Goal: Information Seeking & Learning: Learn about a topic

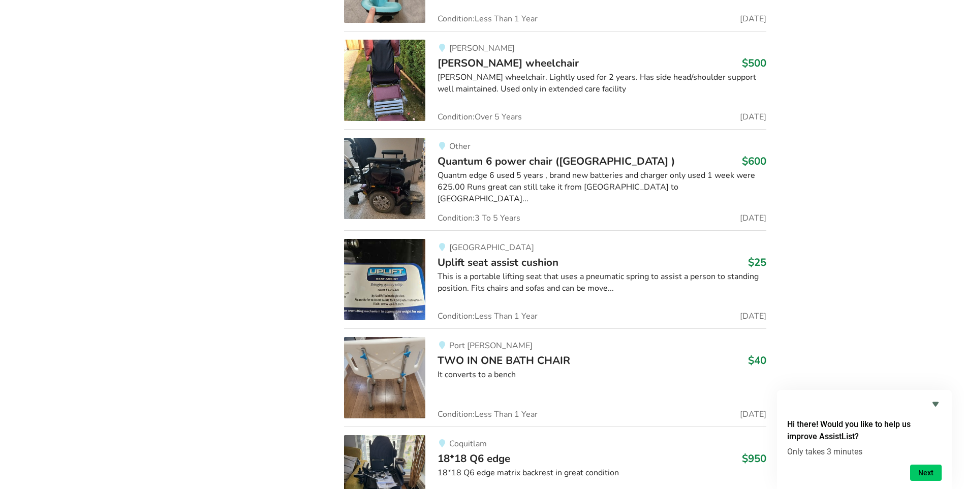
scroll to position [13727, 0]
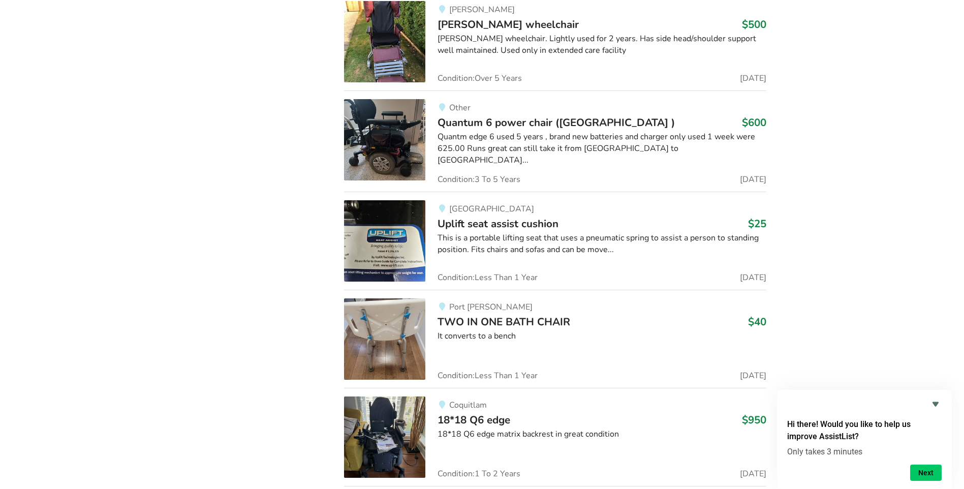
click at [373, 213] on img at bounding box center [384, 240] width 81 height 81
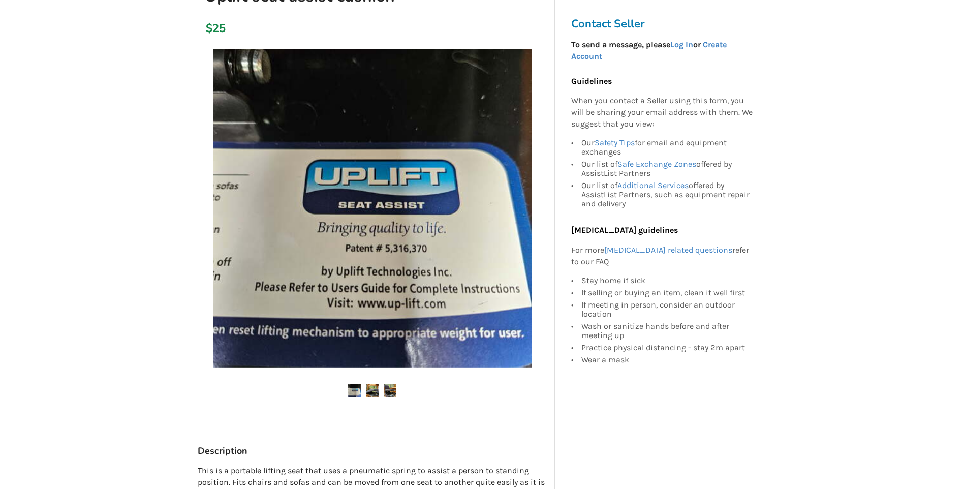
scroll to position [203, 0]
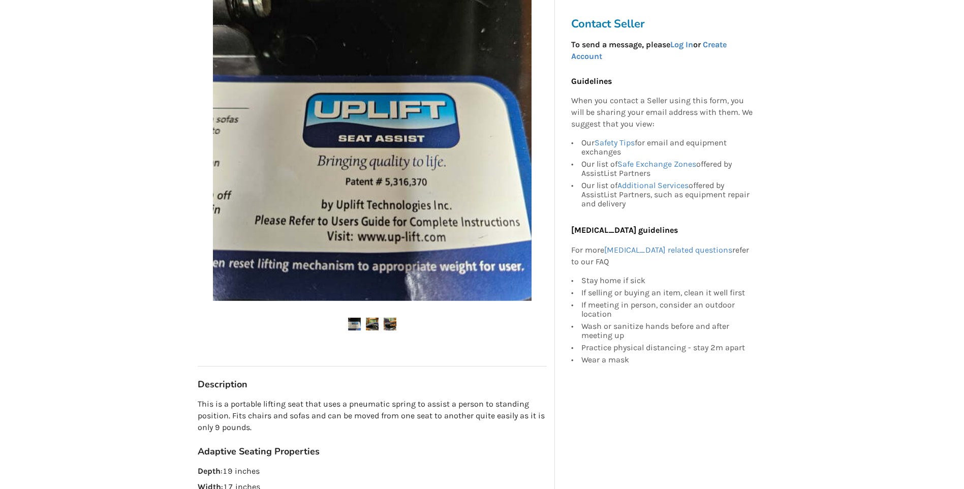
click at [379, 323] on img at bounding box center [372, 324] width 13 height 13
click at [388, 320] on img at bounding box center [390, 324] width 13 height 13
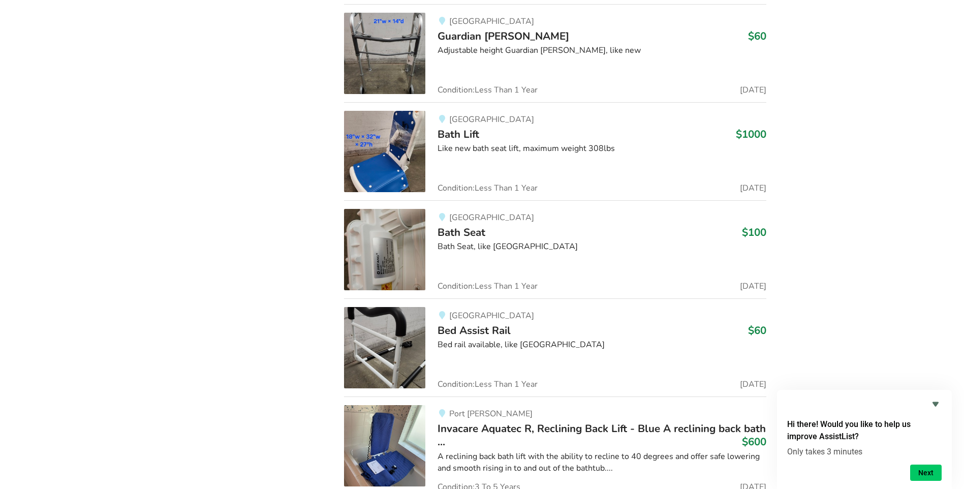
scroll to position [15303, 0]
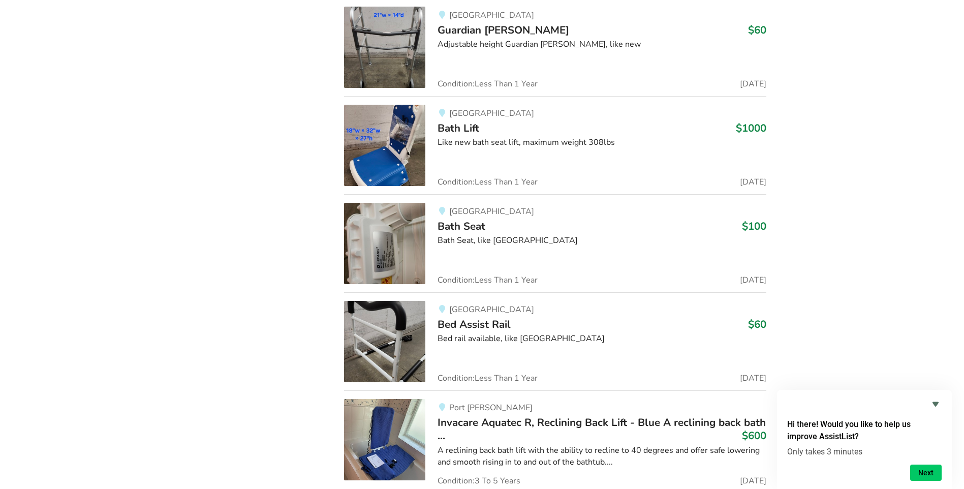
click at [400, 316] on img at bounding box center [384, 341] width 81 height 81
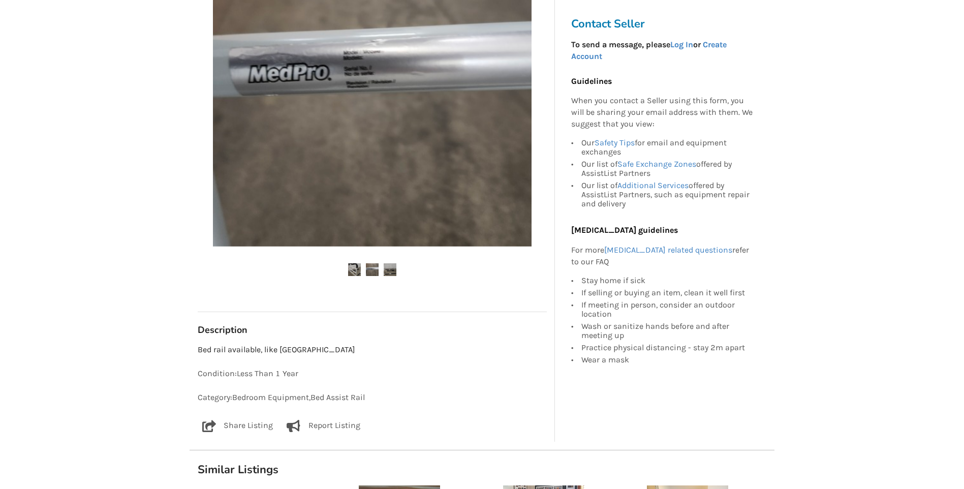
scroll to position [203, 0]
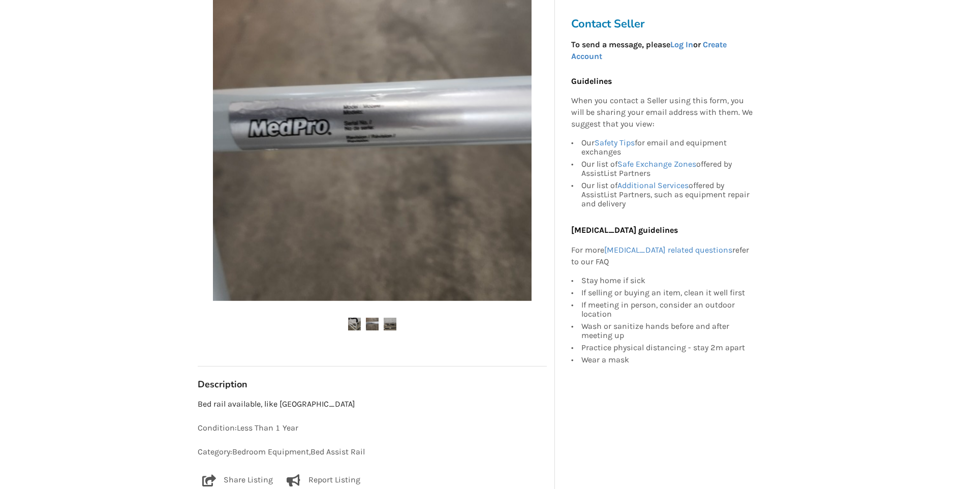
click at [374, 319] on img at bounding box center [372, 324] width 13 height 13
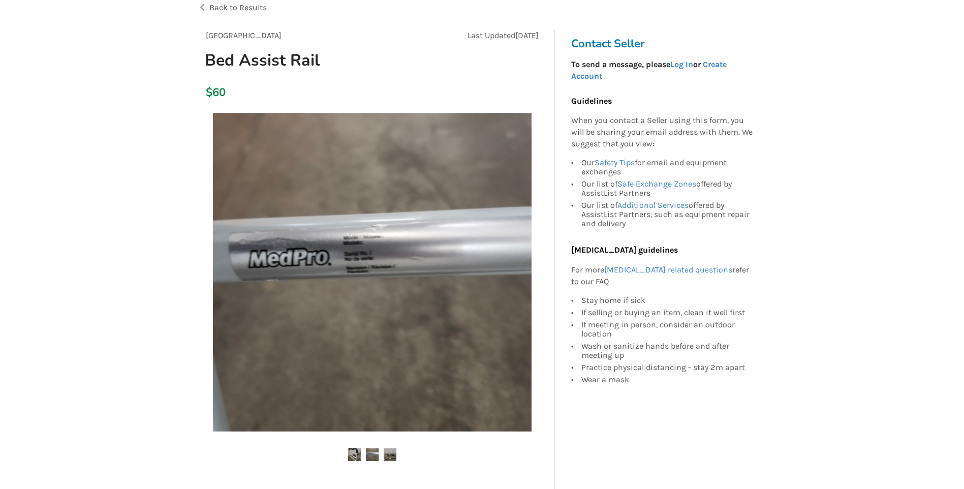
scroll to position [51, 0]
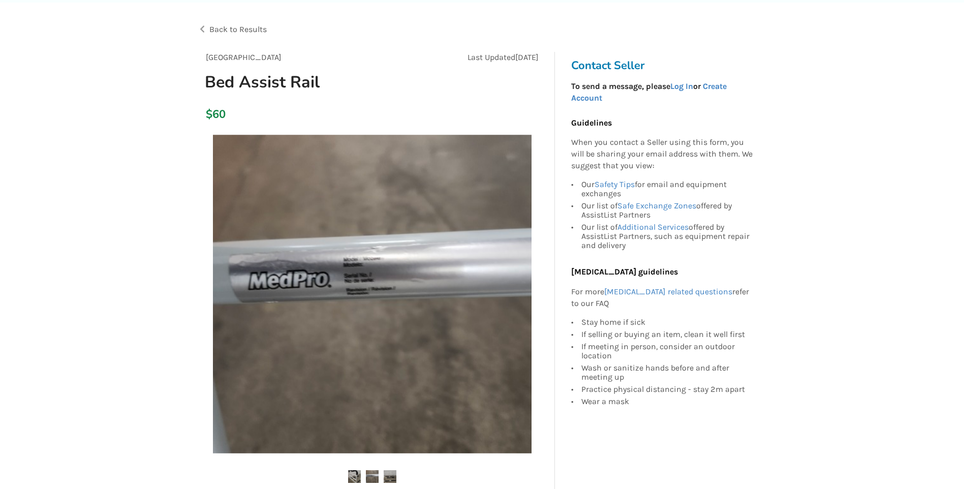
click at [389, 479] on img at bounding box center [390, 476] width 13 height 13
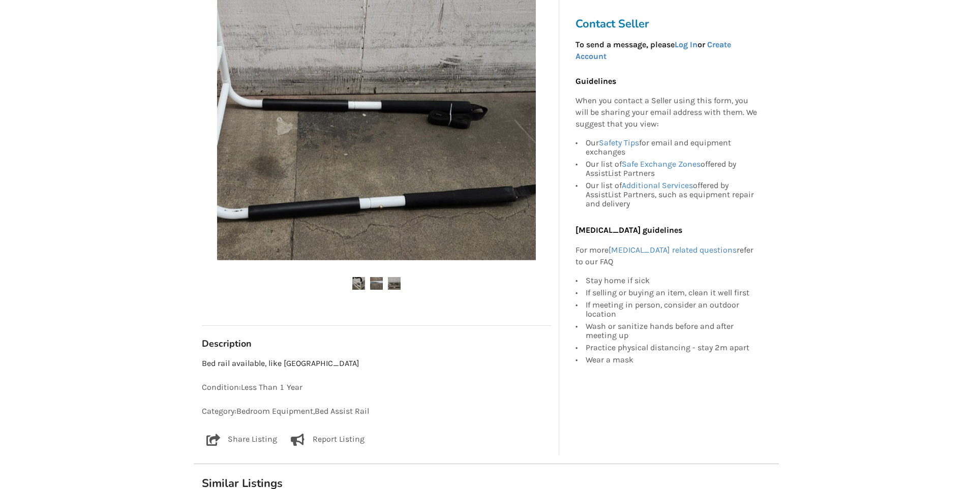
scroll to position [254, 0]
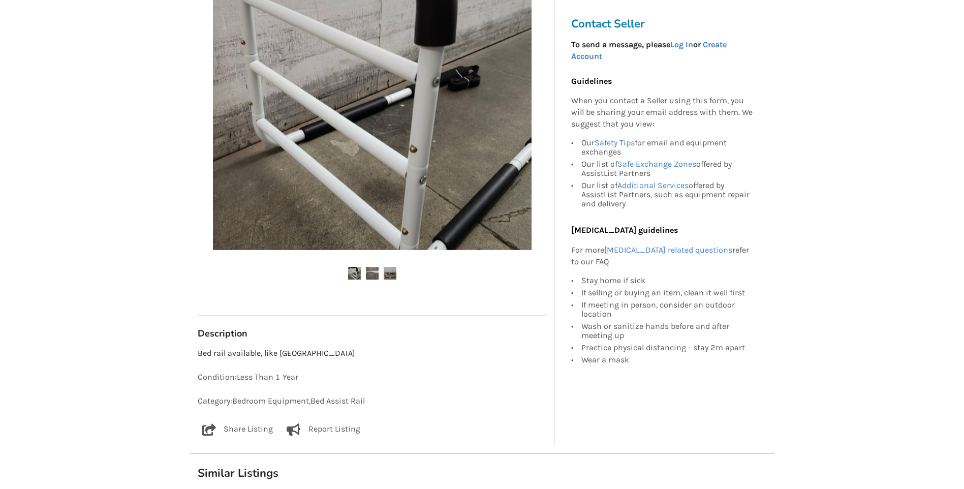
click at [361, 223] on img at bounding box center [372, 90] width 319 height 319
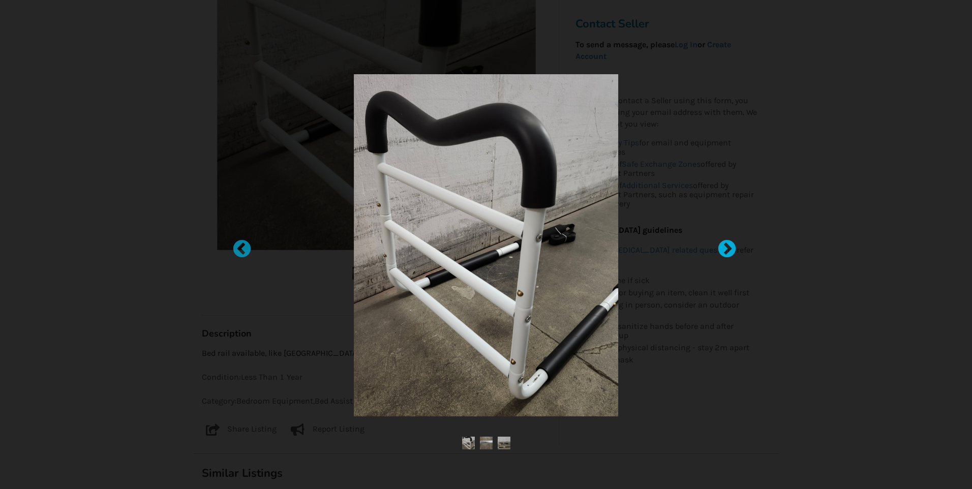
click at [721, 250] on div at bounding box center [722, 244] width 10 height 10
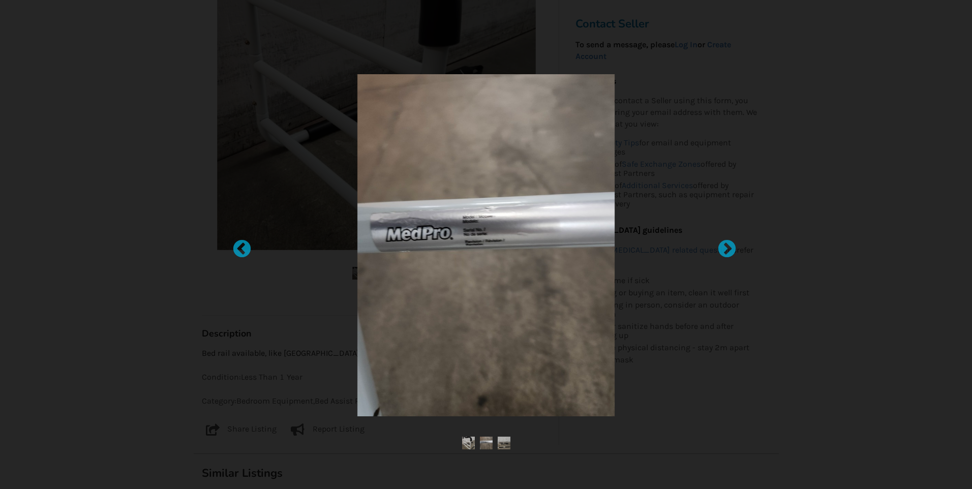
click at [485, 445] on img at bounding box center [486, 443] width 13 height 13
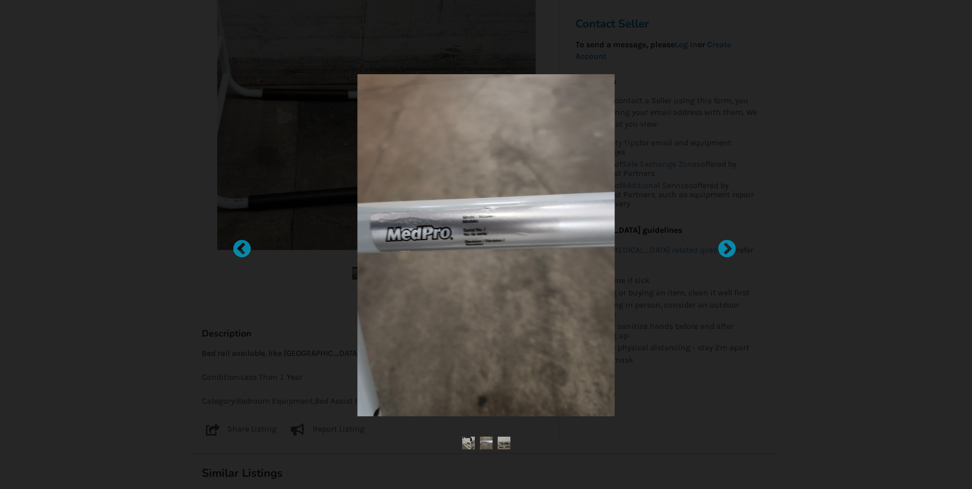
click at [503, 443] on img at bounding box center [504, 443] width 13 height 13
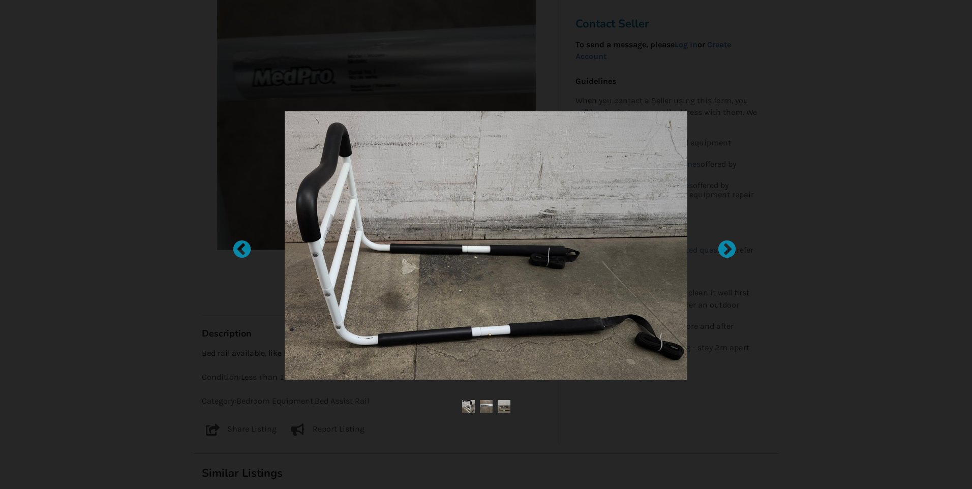
click at [515, 330] on img at bounding box center [486, 245] width 403 height 268
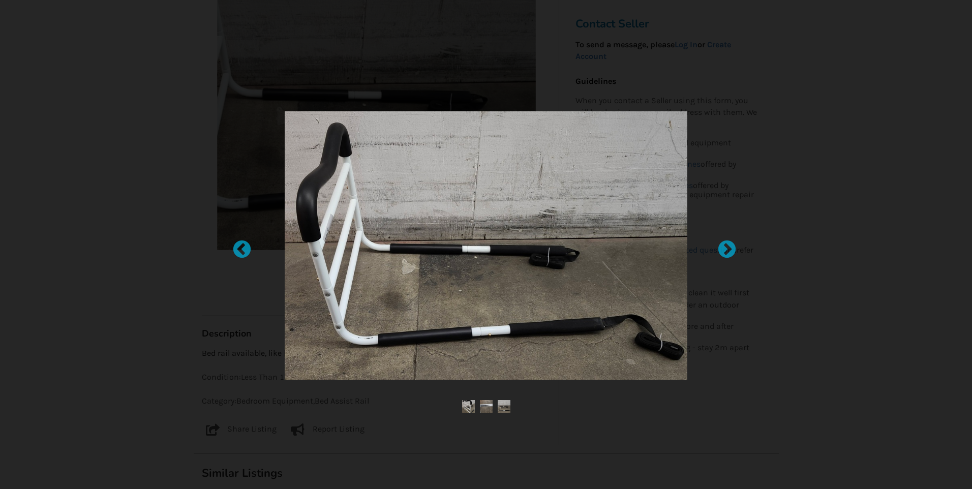
click at [466, 410] on img at bounding box center [468, 406] width 13 height 13
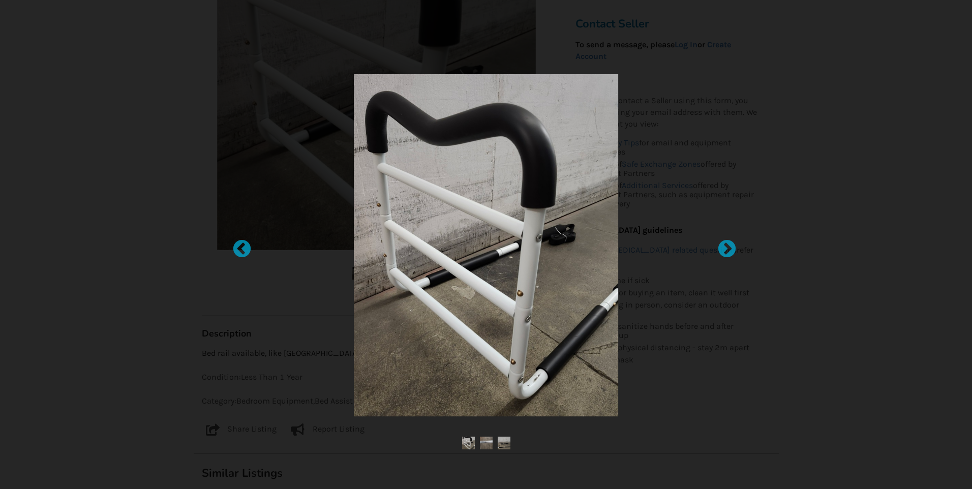
click at [489, 446] on img at bounding box center [486, 443] width 13 height 13
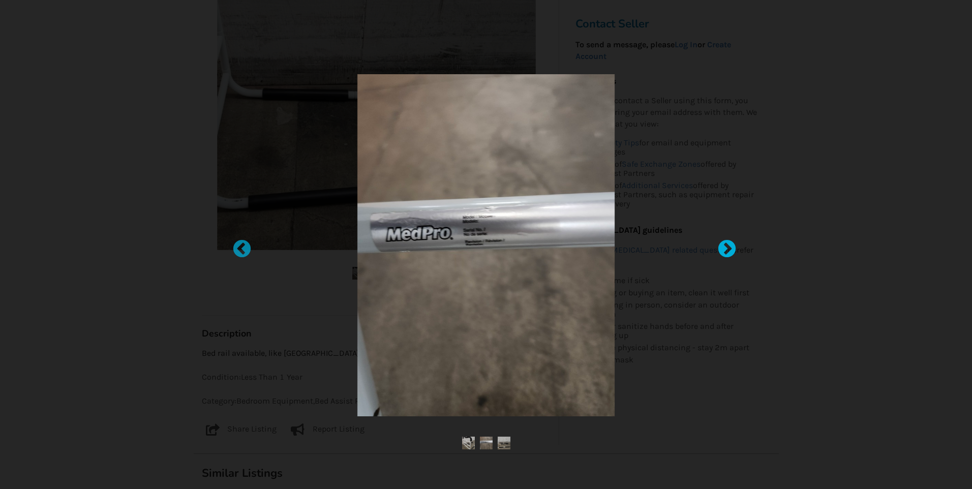
click at [727, 246] on div at bounding box center [722, 244] width 10 height 10
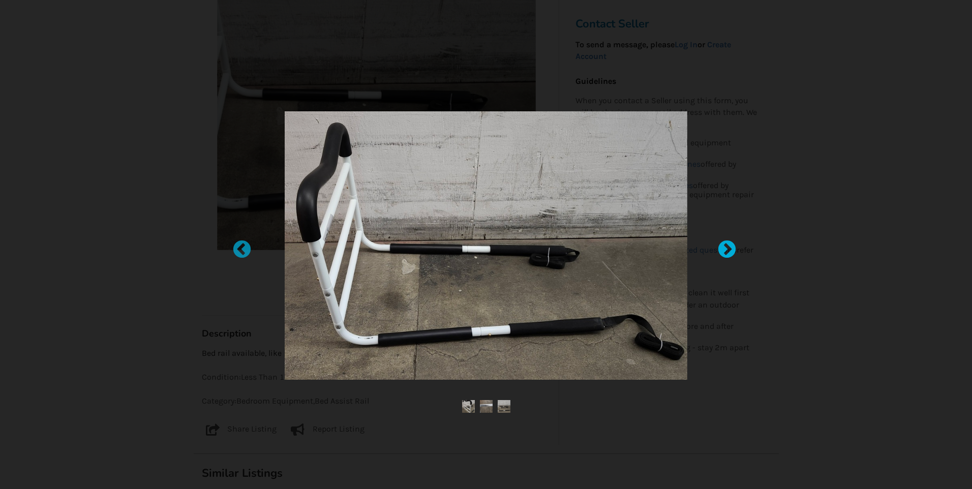
click at [727, 246] on div at bounding box center [722, 244] width 10 height 10
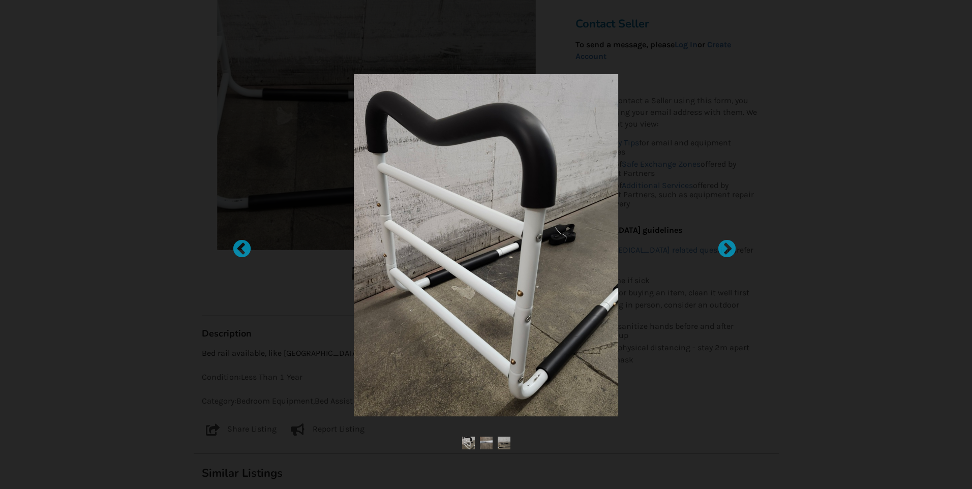
click at [512, 291] on img at bounding box center [486, 208] width 403 height 268
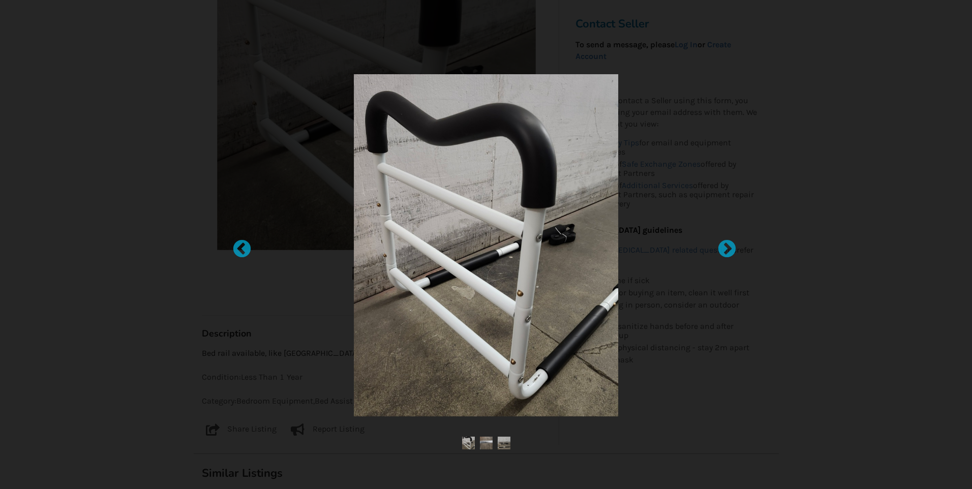
click at [512, 288] on img at bounding box center [486, 208] width 403 height 268
click at [512, 286] on img at bounding box center [486, 208] width 403 height 268
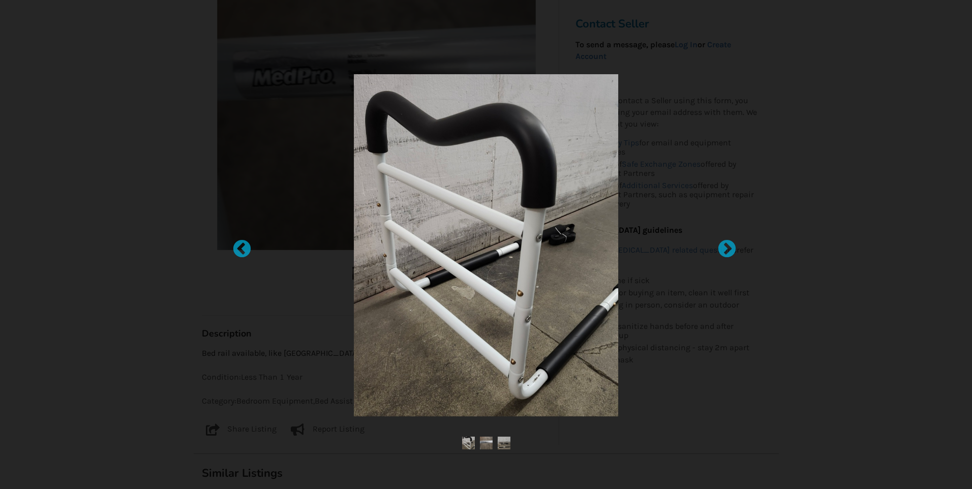
click at [552, 274] on img at bounding box center [486, 208] width 403 height 268
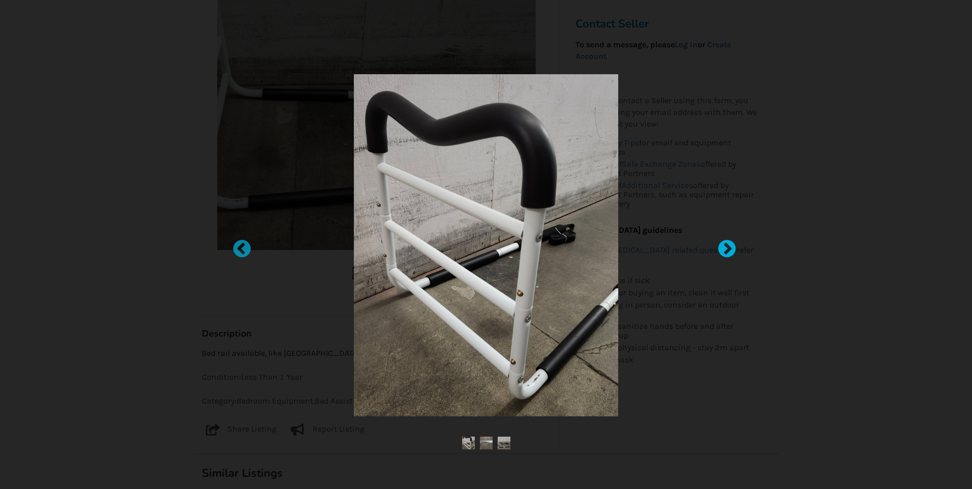
click at [727, 249] on div at bounding box center [722, 244] width 10 height 10
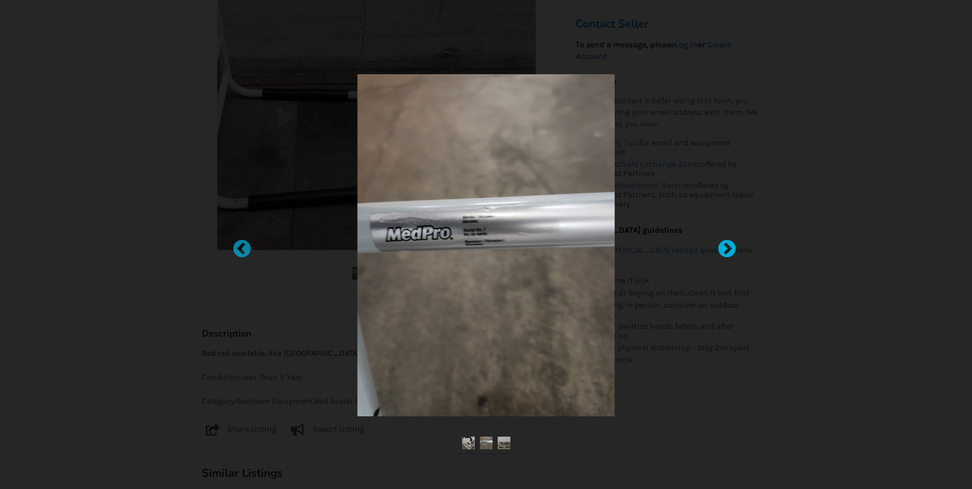
click at [727, 249] on div at bounding box center [722, 244] width 10 height 10
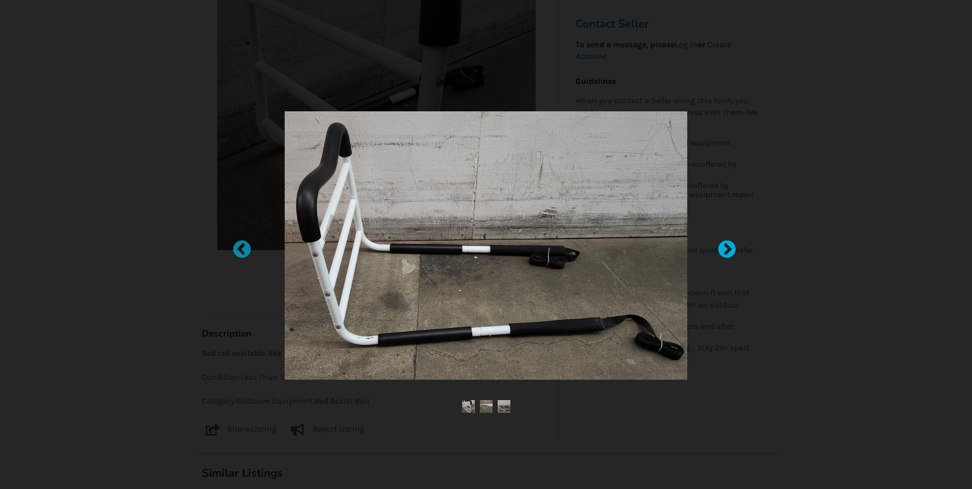
click at [727, 249] on div at bounding box center [722, 244] width 10 height 10
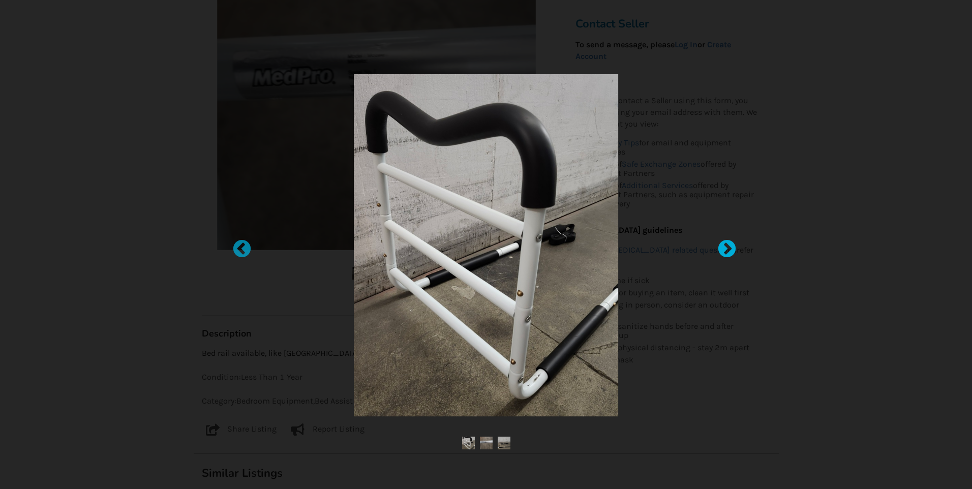
click at [727, 249] on div at bounding box center [722, 244] width 10 height 10
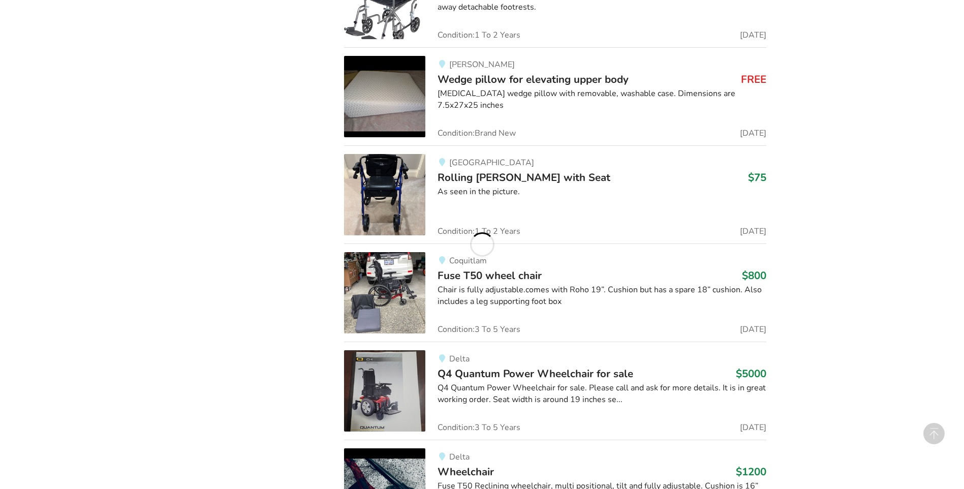
scroll to position [15303, 0]
